Goal: Transaction & Acquisition: Purchase product/service

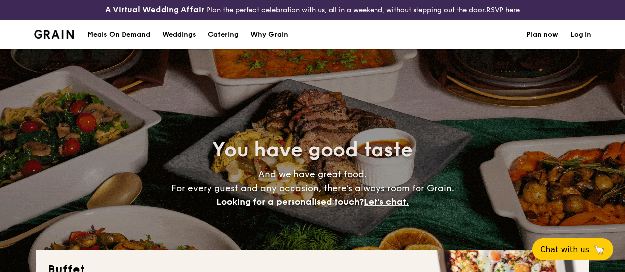
select select
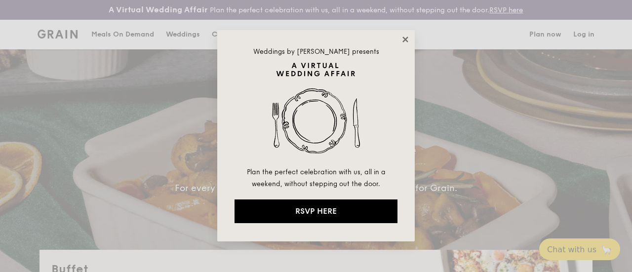
click at [406, 40] on icon at bounding box center [404, 39] width 5 height 5
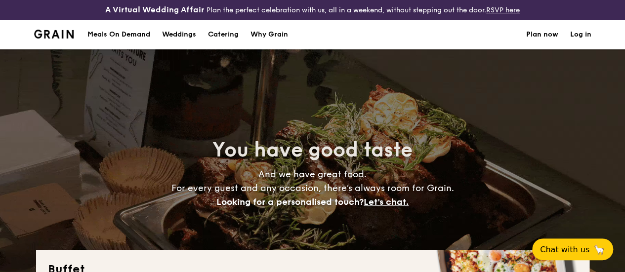
click at [228, 41] on h1 "Catering" at bounding box center [223, 35] width 31 height 30
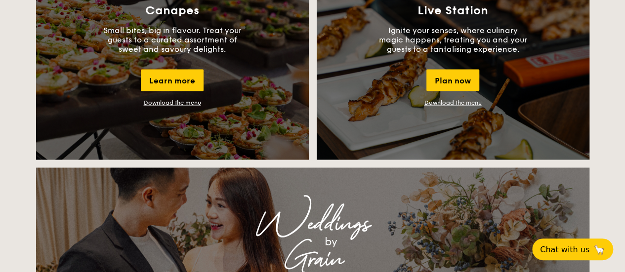
scroll to position [715, 0]
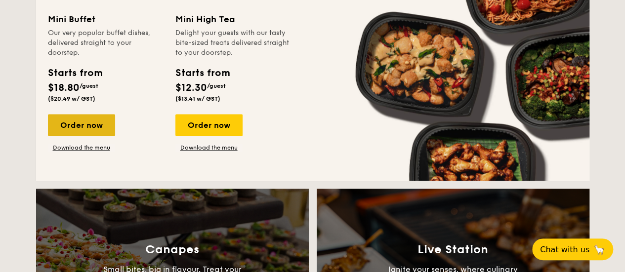
click at [75, 131] on div "Order now" at bounding box center [81, 125] width 67 height 22
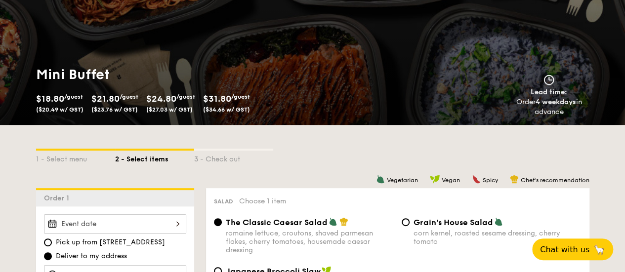
scroll to position [136, 0]
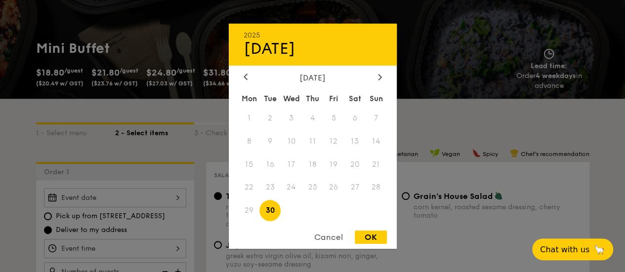
click at [179, 204] on div "2025 Sep [DATE] Tue Wed Thu Fri Sat Sun 1 2 3 4 5 6 7 8 9 10 11 12 13 14 15 16 …" at bounding box center [115, 197] width 142 height 19
click at [374, 75] on div "[DATE]" at bounding box center [312, 77] width 138 height 9
click at [381, 75] on div at bounding box center [379, 77] width 9 height 9
click at [291, 115] on span "1" at bounding box center [291, 117] width 21 height 21
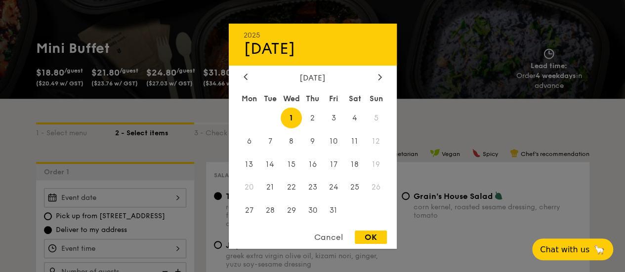
click at [367, 236] on div "OK" at bounding box center [371, 237] width 32 height 13
type input "[DATE]"
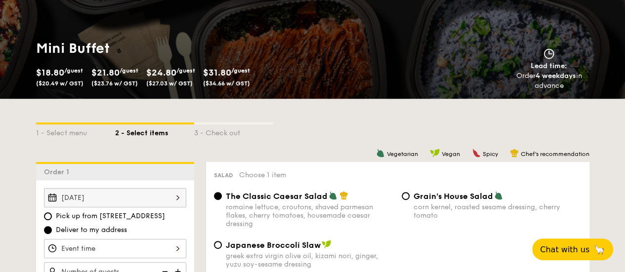
click at [177, 255] on div at bounding box center [115, 248] width 142 height 19
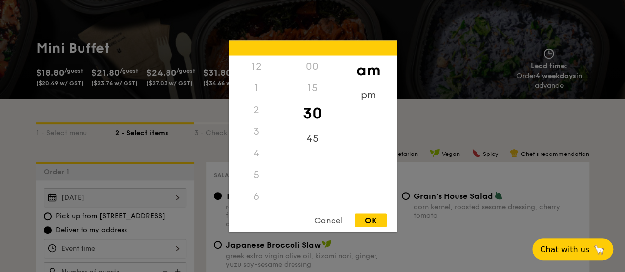
scroll to position [109, 0]
click at [256, 200] on div "11" at bounding box center [257, 207] width 56 height 29
click at [315, 62] on div "00" at bounding box center [312, 69] width 56 height 29
click at [374, 222] on div "OK" at bounding box center [371, 219] width 32 height 13
type input "11:00AM"
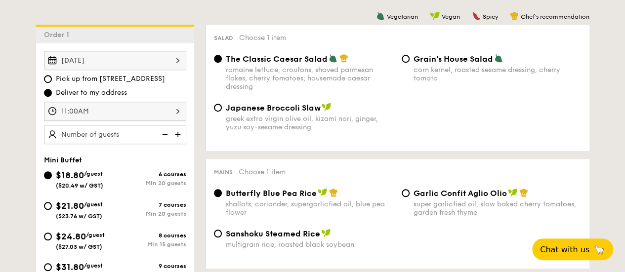
scroll to position [286, 0]
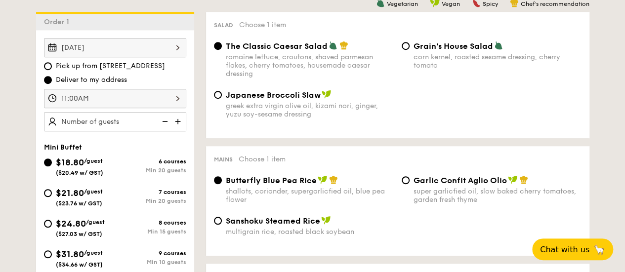
click at [178, 127] on img at bounding box center [178, 121] width 15 height 19
click at [175, 128] on img at bounding box center [178, 121] width 15 height 19
type input "25 guests"
click at [45, 228] on input "$24.80 /guest ($27.03 w/ GST) 8 courses Min 15 guests" at bounding box center [48, 224] width 8 height 8
radio input "true"
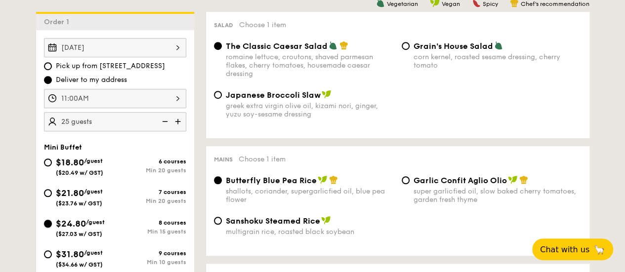
radio input "true"
radio input "false"
radio input "true"
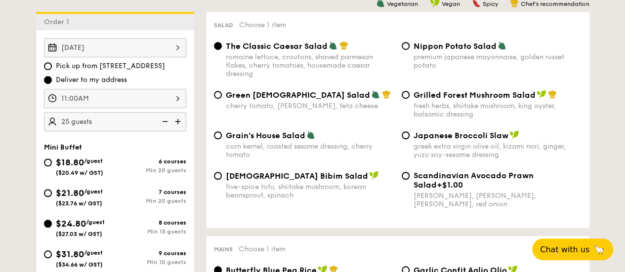
click at [167, 129] on img at bounding box center [164, 121] width 15 height 19
type input "20 guests"
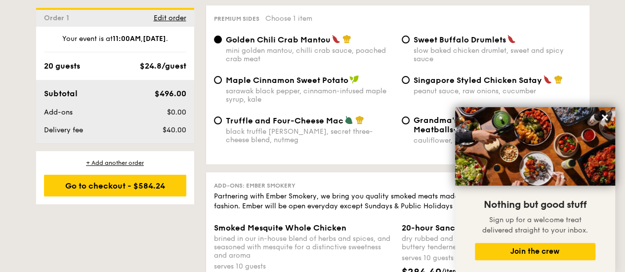
scroll to position [1925, 0]
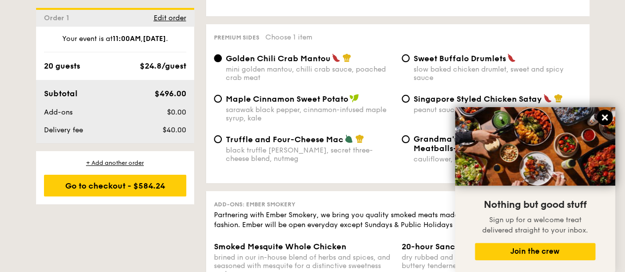
click at [607, 119] on icon at bounding box center [604, 117] width 9 height 9
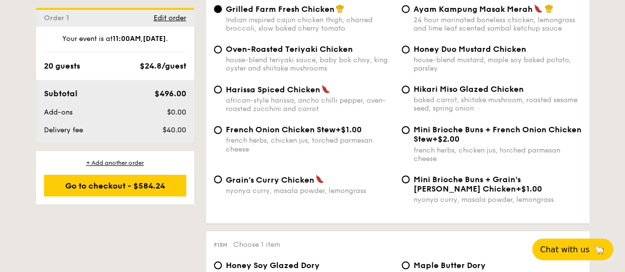
scroll to position [766, 0]
